Goal: Book appointment/travel/reservation

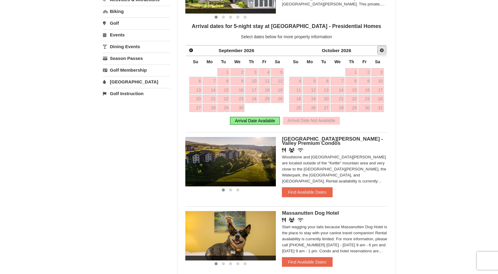
click at [380, 49] on span "Next" at bounding box center [381, 50] width 5 height 5
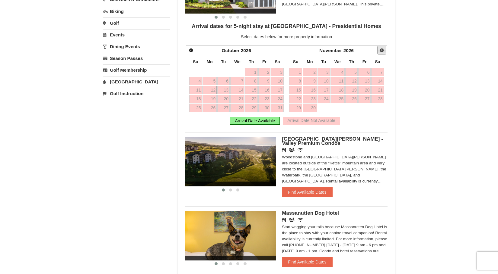
click at [380, 49] on span "Next" at bounding box center [381, 50] width 5 height 5
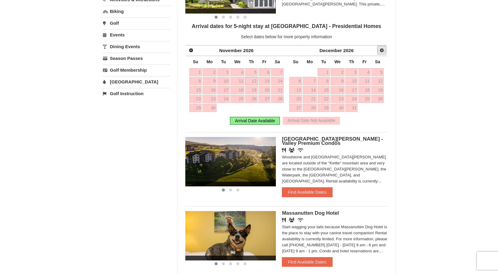
click at [380, 49] on span "Next" at bounding box center [381, 50] width 5 height 5
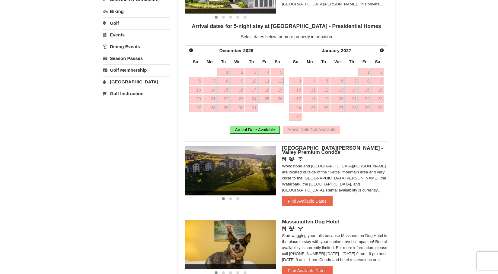
scroll to position [180, 0]
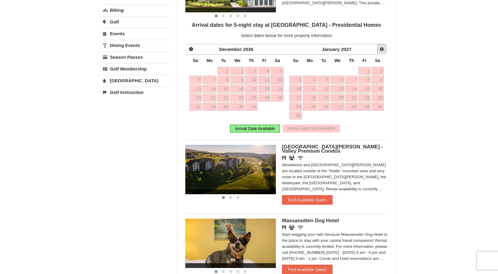
click at [380, 49] on span "Next" at bounding box center [381, 49] width 5 height 5
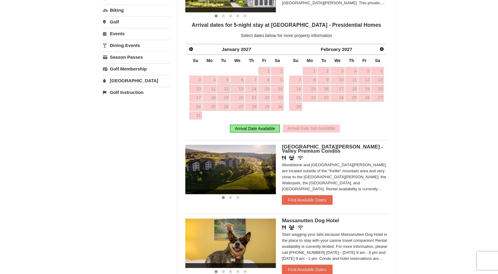
click at [380, 49] on span "Next" at bounding box center [381, 49] width 5 height 5
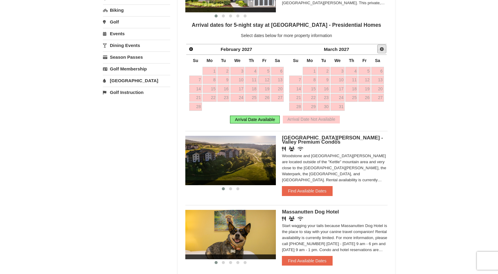
click at [383, 49] on span "Next" at bounding box center [381, 49] width 5 height 5
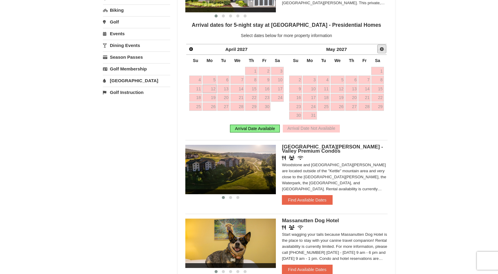
click at [383, 49] on span "Next" at bounding box center [381, 49] width 5 height 5
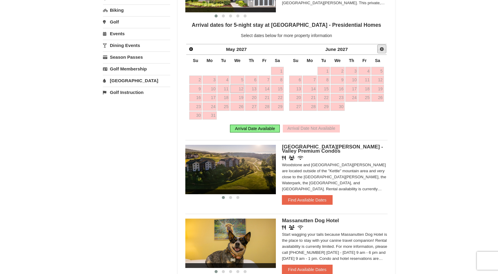
click at [383, 49] on span "Next" at bounding box center [381, 49] width 5 height 5
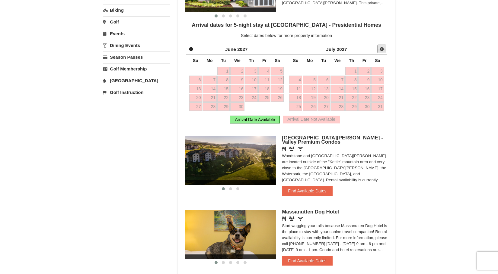
click at [383, 49] on span "Next" at bounding box center [381, 49] width 5 height 5
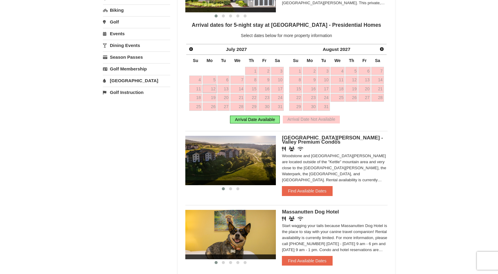
click at [383, 49] on span "Next" at bounding box center [381, 49] width 5 height 5
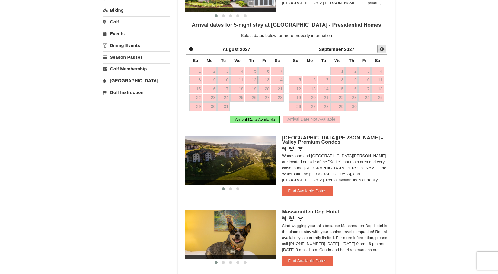
click at [383, 49] on span "Next" at bounding box center [381, 49] width 5 height 5
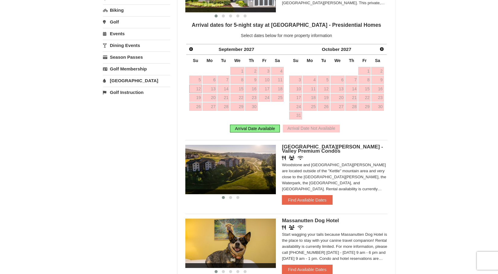
click at [383, 49] on span "Next" at bounding box center [381, 49] width 5 height 5
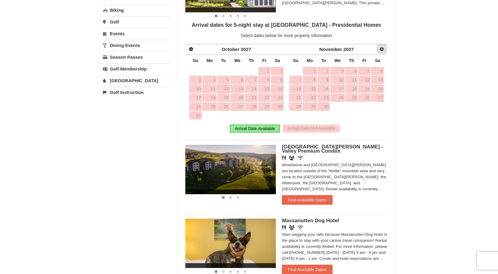
click at [383, 49] on span "Next" at bounding box center [381, 49] width 5 height 5
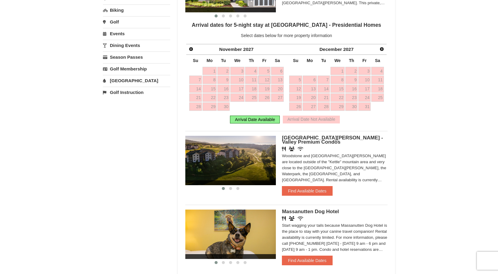
click at [383, 49] on span "Next" at bounding box center [381, 49] width 5 height 5
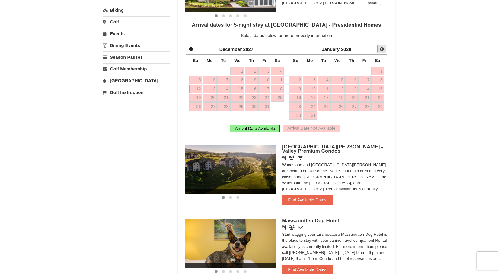
click at [383, 49] on span "Next" at bounding box center [381, 49] width 5 height 5
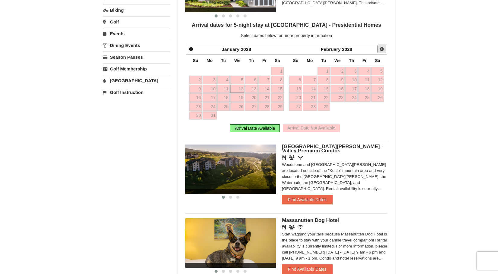
click at [383, 49] on span "Next" at bounding box center [381, 49] width 5 height 5
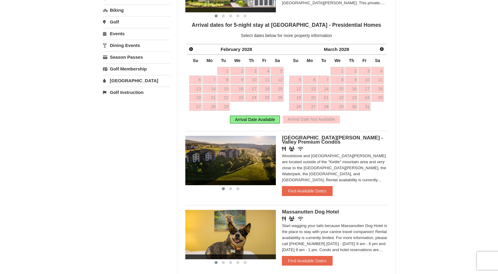
scroll to position [179, 0]
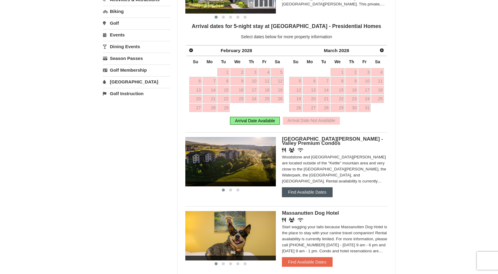
click at [306, 191] on button "Find Available Dates" at bounding box center [307, 193] width 50 height 10
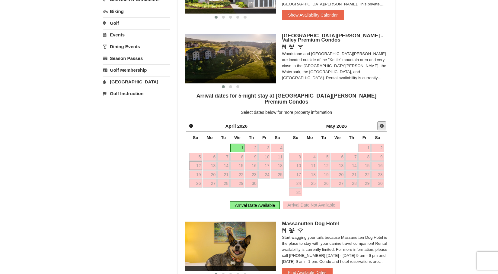
click at [382, 124] on span "Next" at bounding box center [381, 126] width 5 height 5
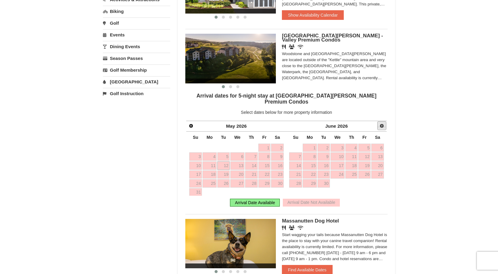
click at [382, 124] on span "Next" at bounding box center [381, 126] width 5 height 5
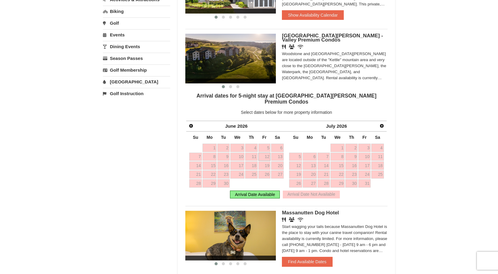
click at [382, 124] on span "Next" at bounding box center [381, 126] width 5 height 5
